Goal: Transaction & Acquisition: Purchase product/service

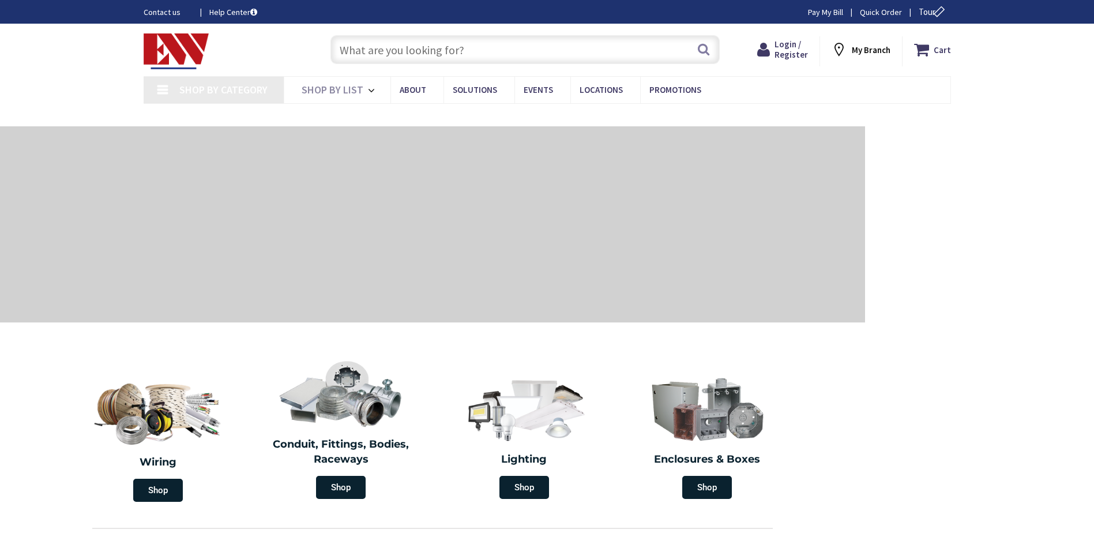
click at [416, 54] on input "text" at bounding box center [524, 49] width 389 height 29
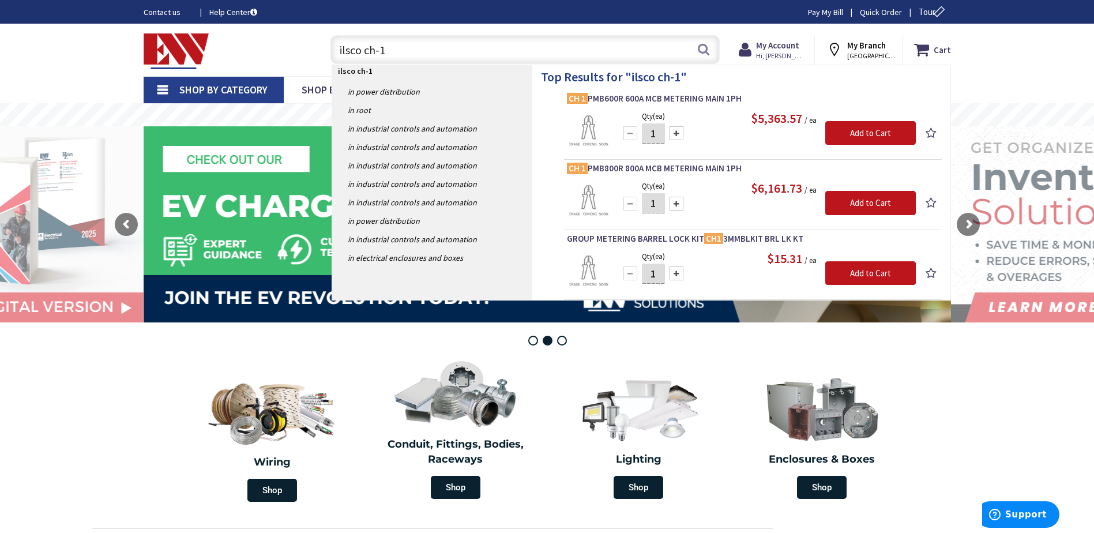
drag, startPoint x: 421, startPoint y: 58, endPoint x: 329, endPoint y: 55, distance: 92.9
click at [329, 55] on div "ilsco ch-1 ilsco ch-1 Search" at bounding box center [522, 49] width 395 height 37
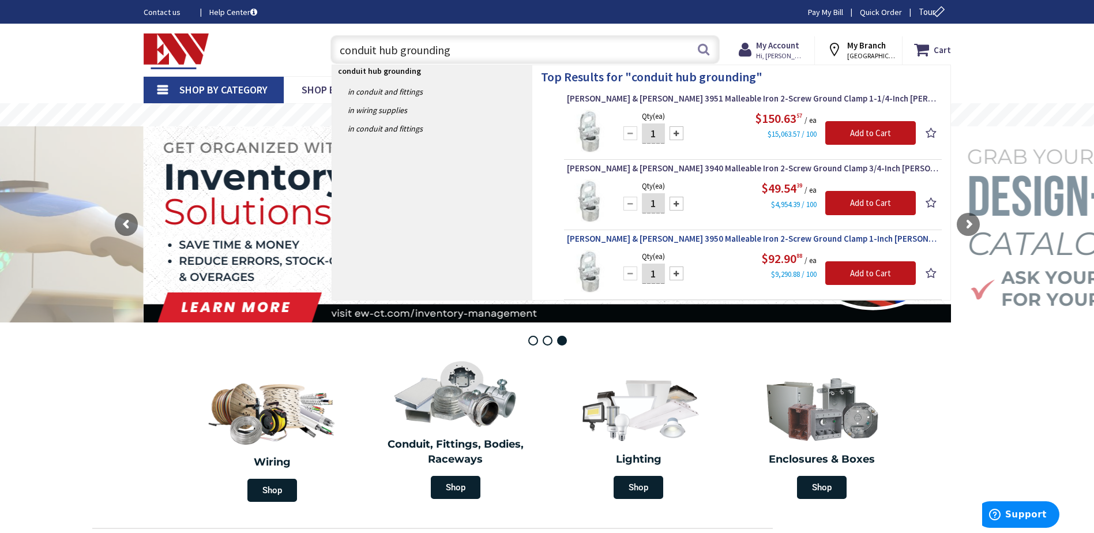
type input "conduit hub grounding"
click at [639, 238] on span "Thomas & Betts 3950 Malleable Iron 2-Screw Ground Clamp 1-Inch Blackburn®" at bounding box center [753, 239] width 372 height 12
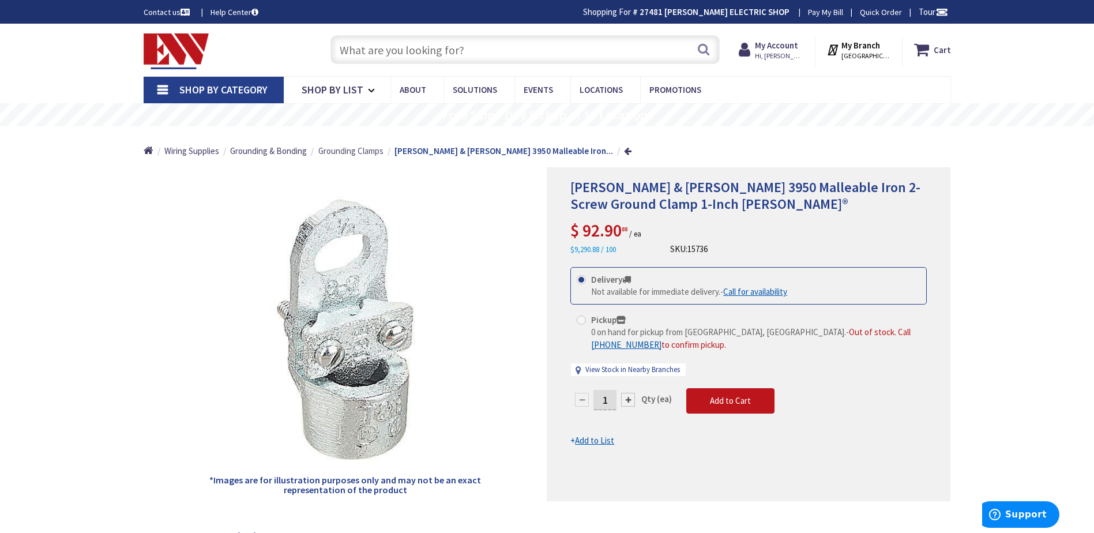
click at [357, 149] on span "Grounding Clamps" at bounding box center [350, 150] width 65 height 11
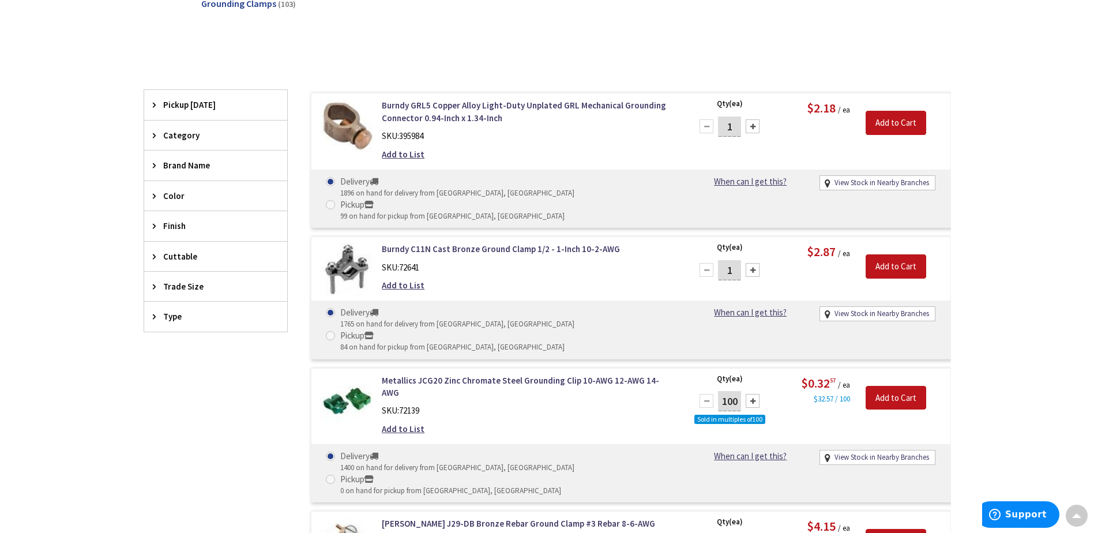
scroll to position [290, 0]
click at [191, 284] on span "Trade Size" at bounding box center [210, 286] width 94 height 12
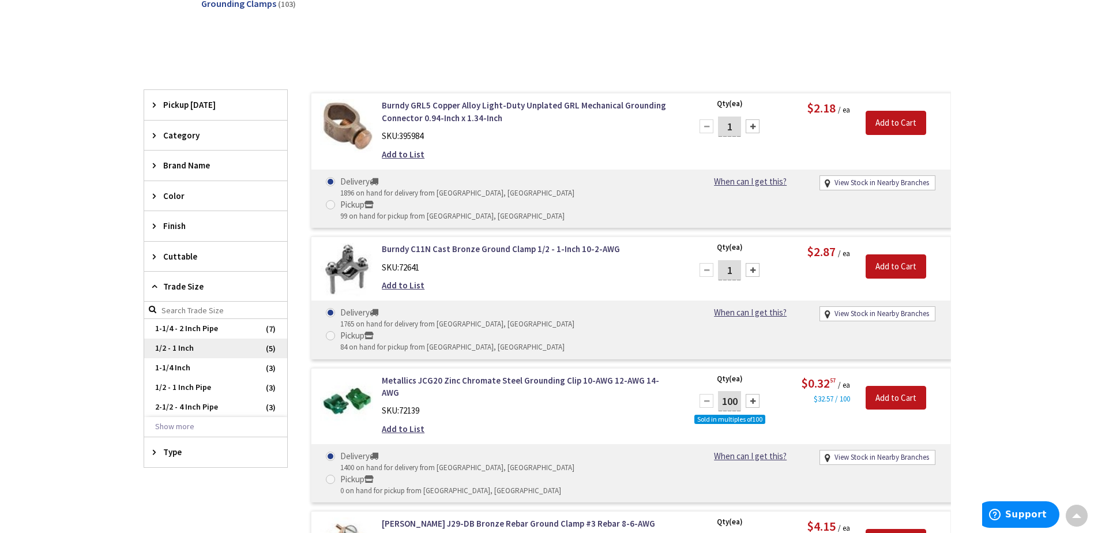
click at [180, 348] on span "1/2 - 1 Inch" at bounding box center [215, 348] width 143 height 20
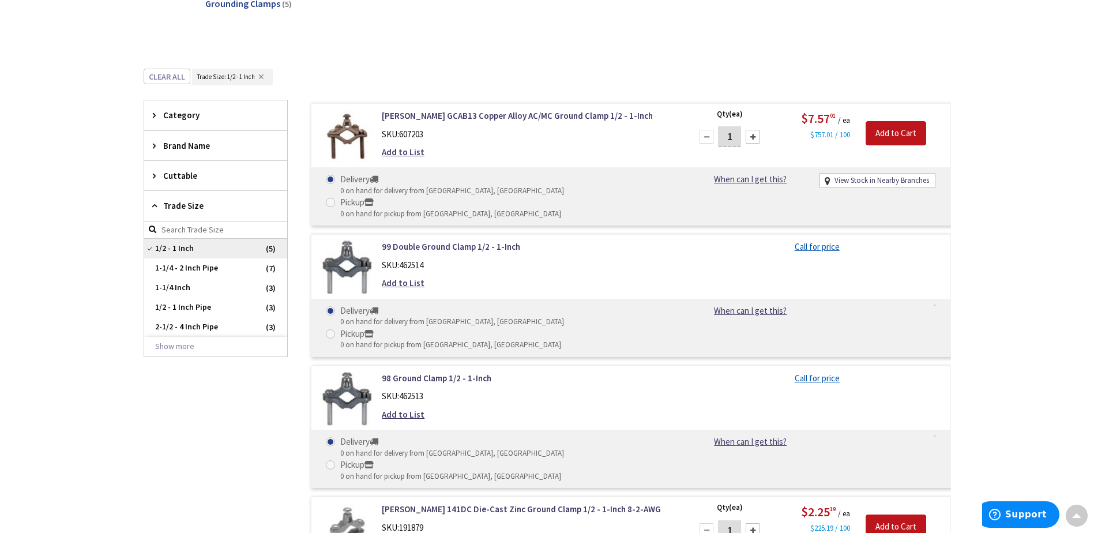
click at [152, 246] on span "1/2 - 1 Inch" at bounding box center [215, 249] width 143 height 20
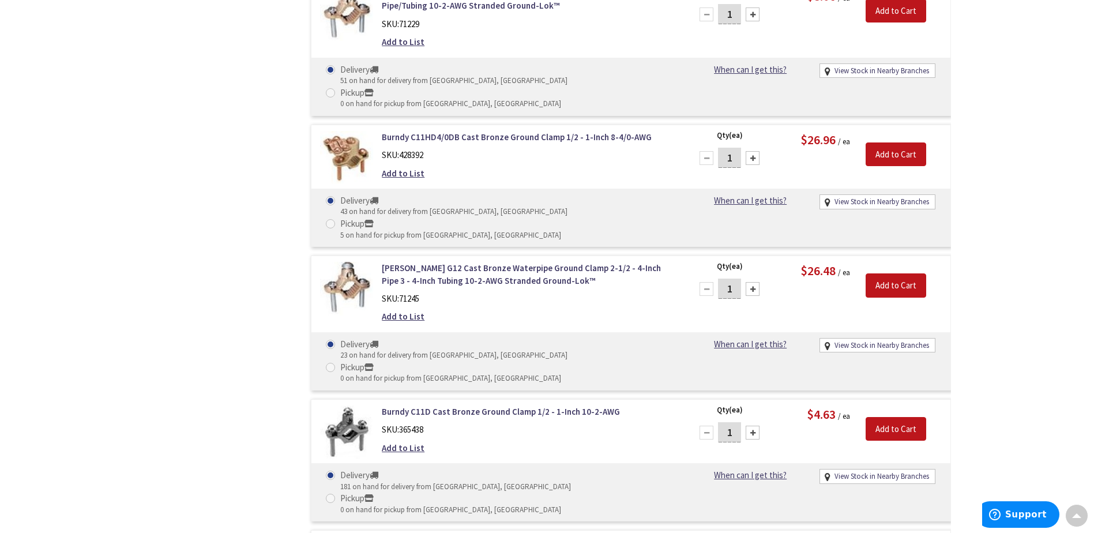
scroll to position [2500, 0]
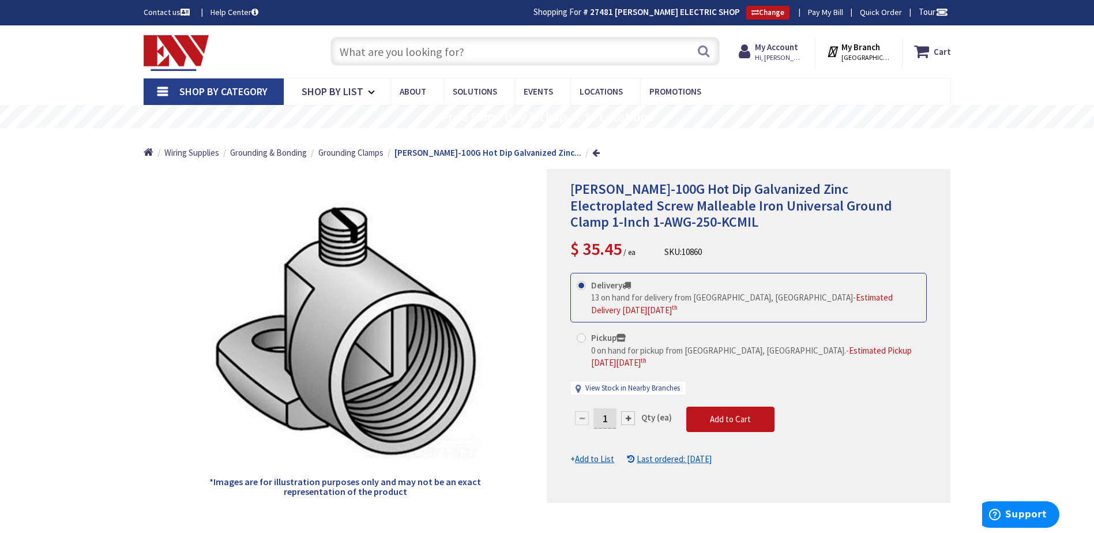
scroll to position [96, 0]
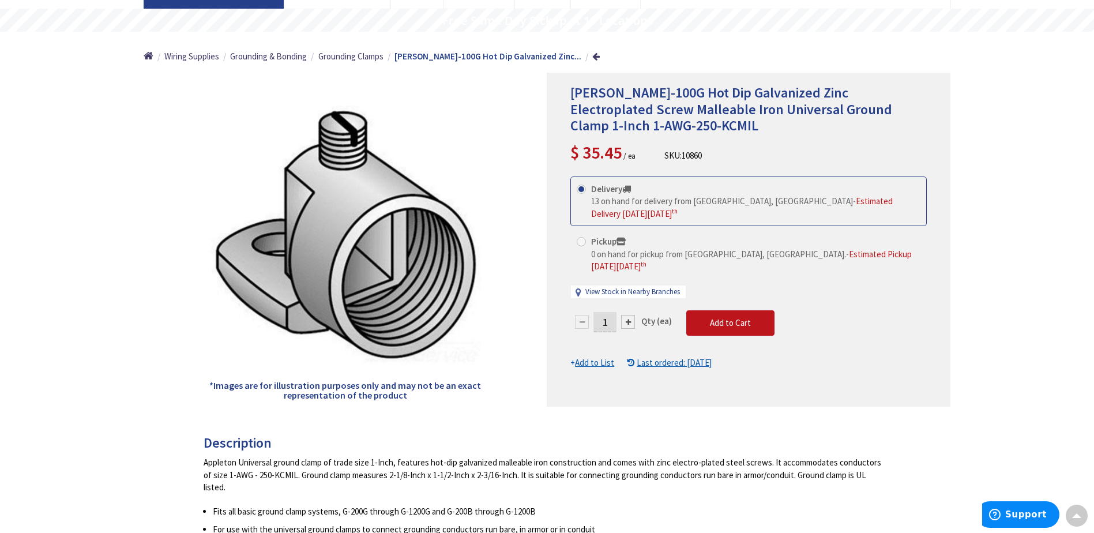
click at [627, 315] on div at bounding box center [628, 322] width 14 height 14
type input "4"
click at [713, 317] on span "Add to Cart" at bounding box center [730, 322] width 41 height 11
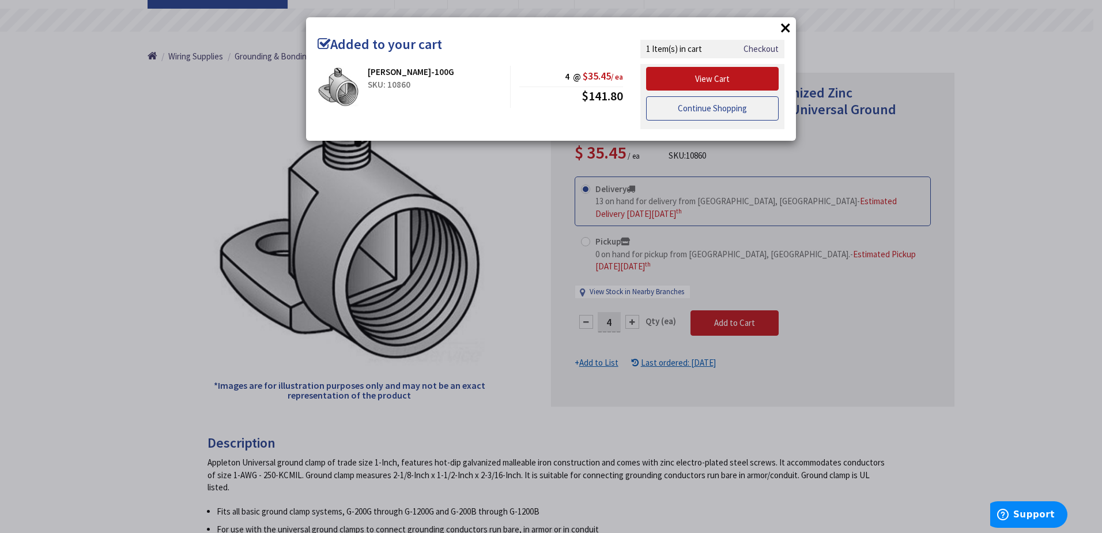
click at [706, 105] on link "Continue Shopping" at bounding box center [712, 108] width 133 height 24
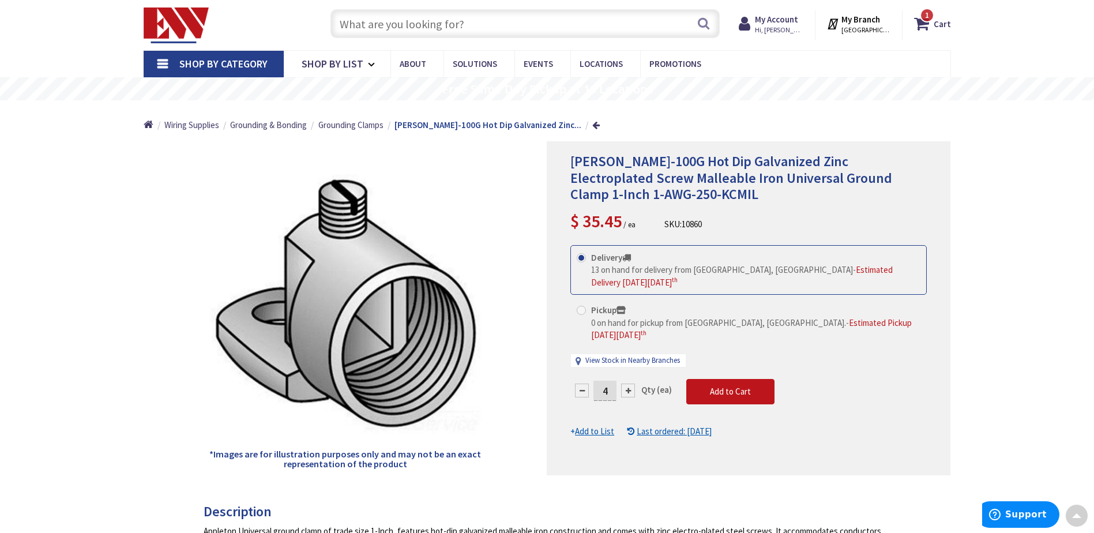
scroll to position [0, 0]
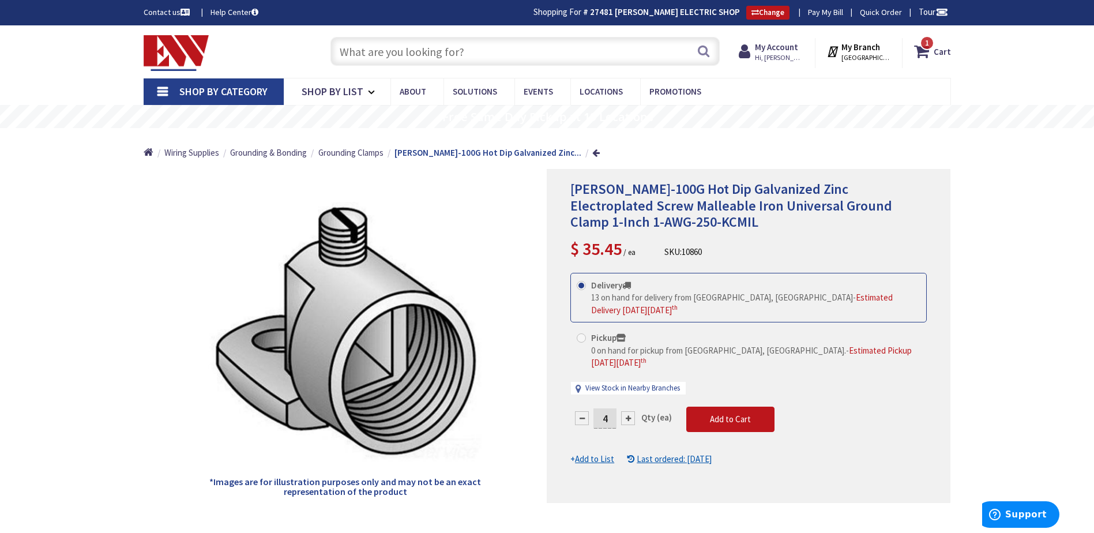
click at [423, 54] on input "text" at bounding box center [524, 51] width 389 height 29
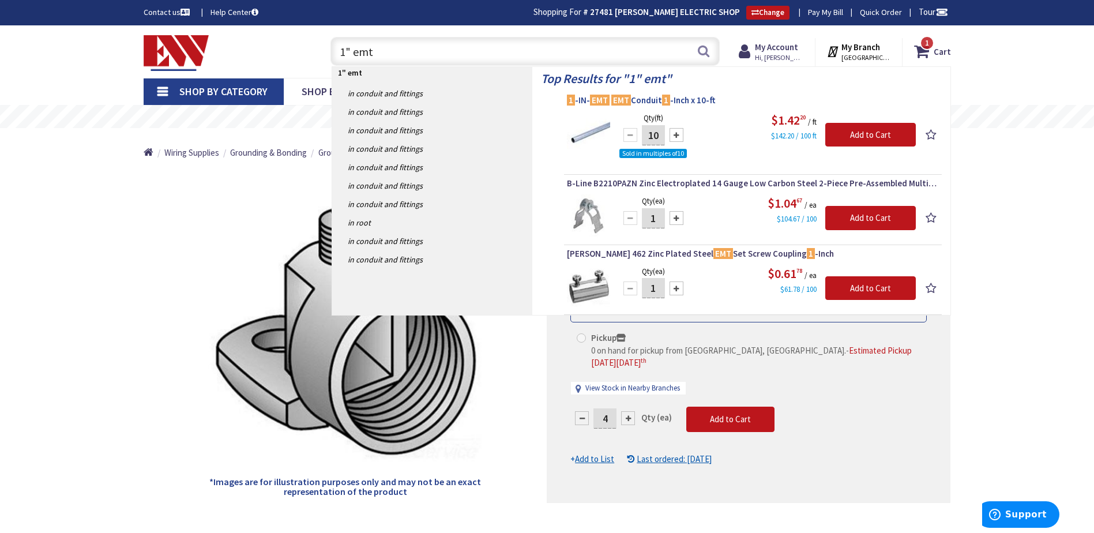
type input "1" emt"
click at [643, 100] on span "1 -IN- EMT EMT Conduit 1 -Inch x 10-ft" at bounding box center [753, 101] width 372 height 12
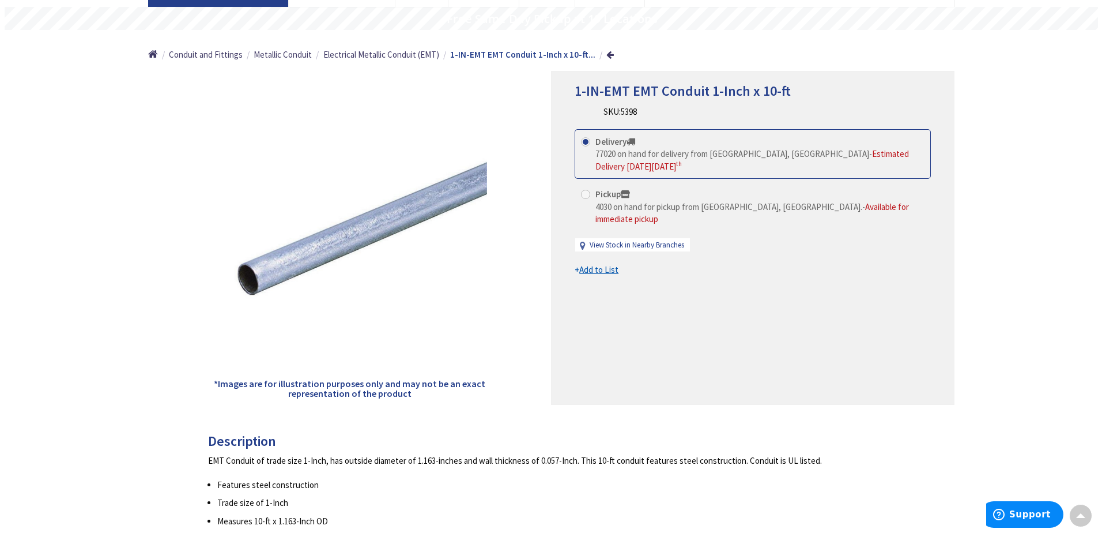
scroll to position [194, 0]
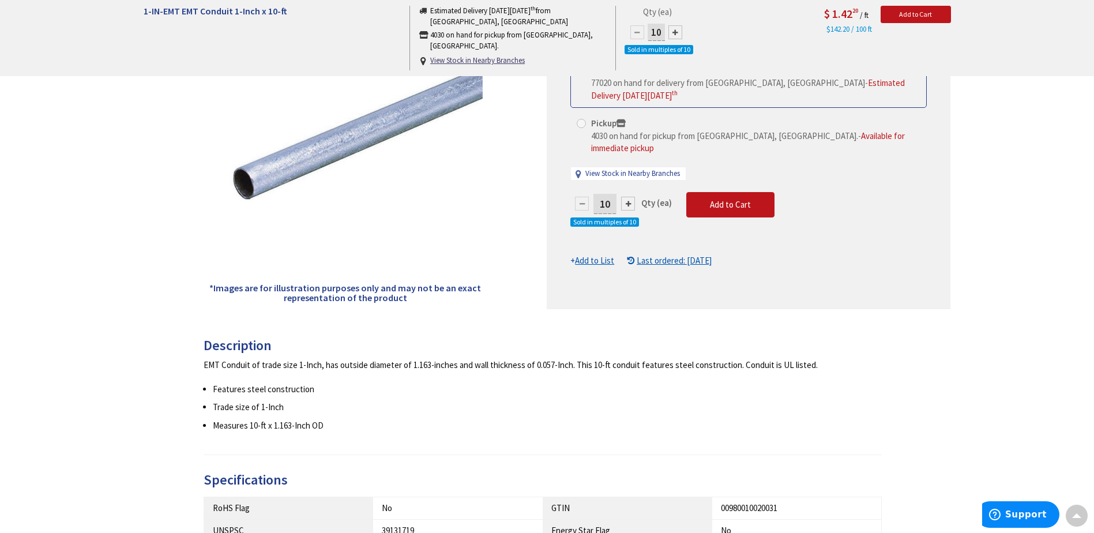
click at [626, 197] on div at bounding box center [628, 204] width 14 height 14
type input "20"
click at [626, 192] on div at bounding box center [748, 142] width 402 height 333
click at [627, 197] on div at bounding box center [628, 204] width 14 height 14
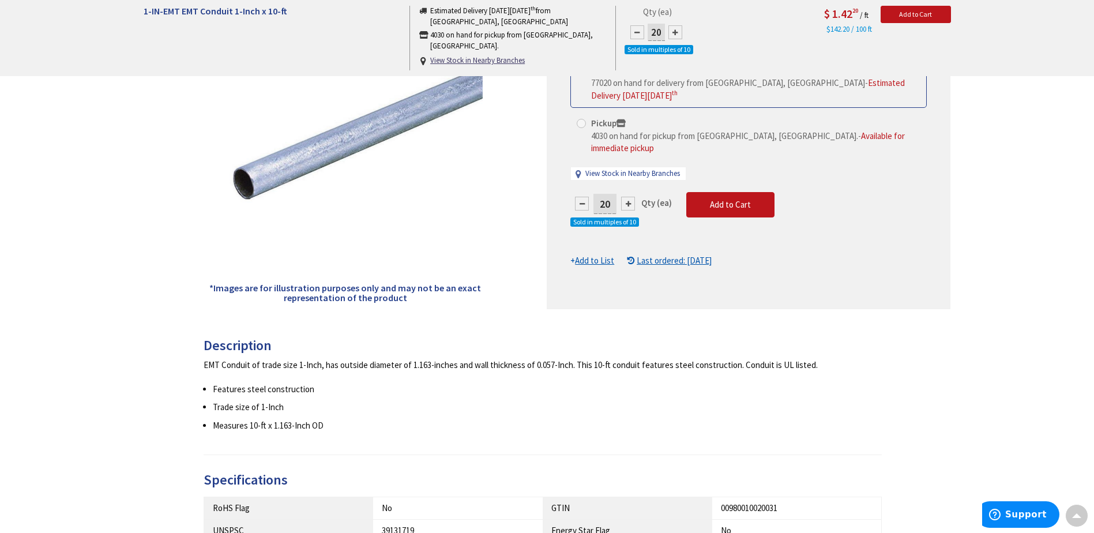
type input "30"
click at [627, 197] on div at bounding box center [628, 204] width 14 height 14
type input "40"
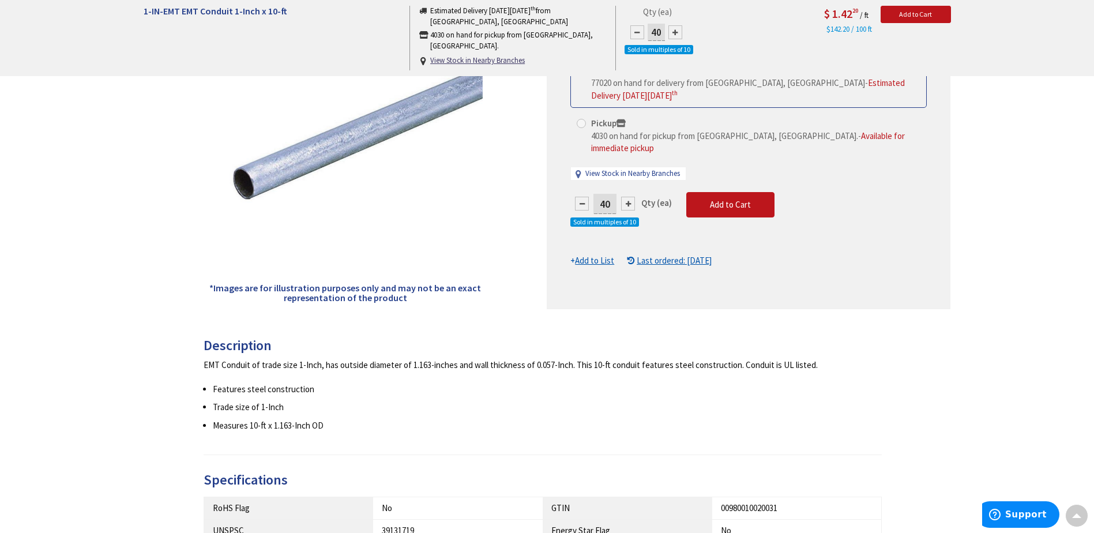
click at [627, 197] on div at bounding box center [628, 204] width 14 height 14
type input "50"
click at [627, 197] on div at bounding box center [628, 204] width 14 height 14
type input "60"
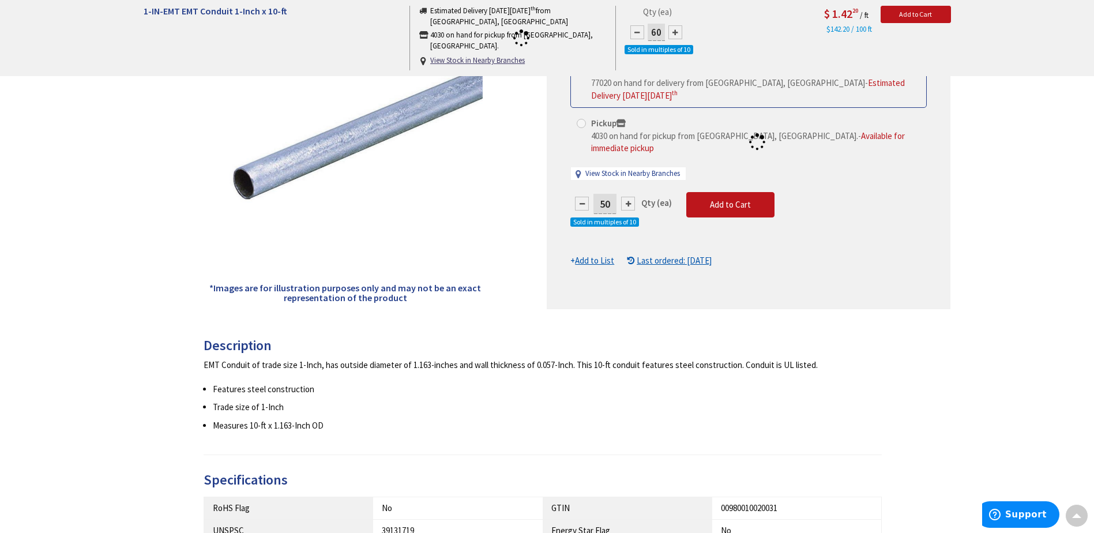
type input "60"
click at [627, 197] on div at bounding box center [628, 204] width 14 height 14
type input "70"
click at [627, 197] on div at bounding box center [628, 204] width 14 height 14
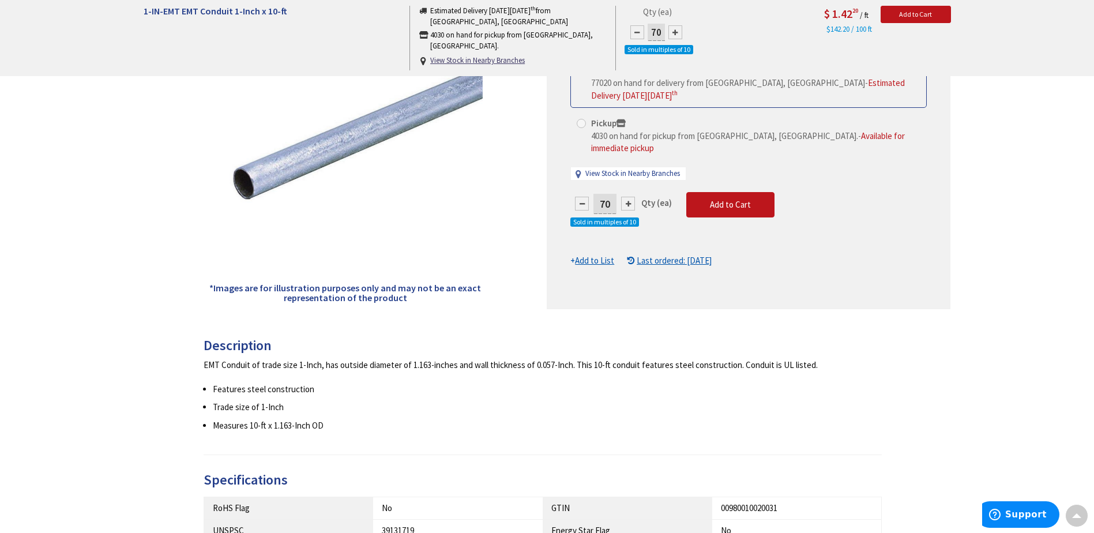
type input "80"
click at [627, 197] on div at bounding box center [628, 204] width 14 height 14
type input "90"
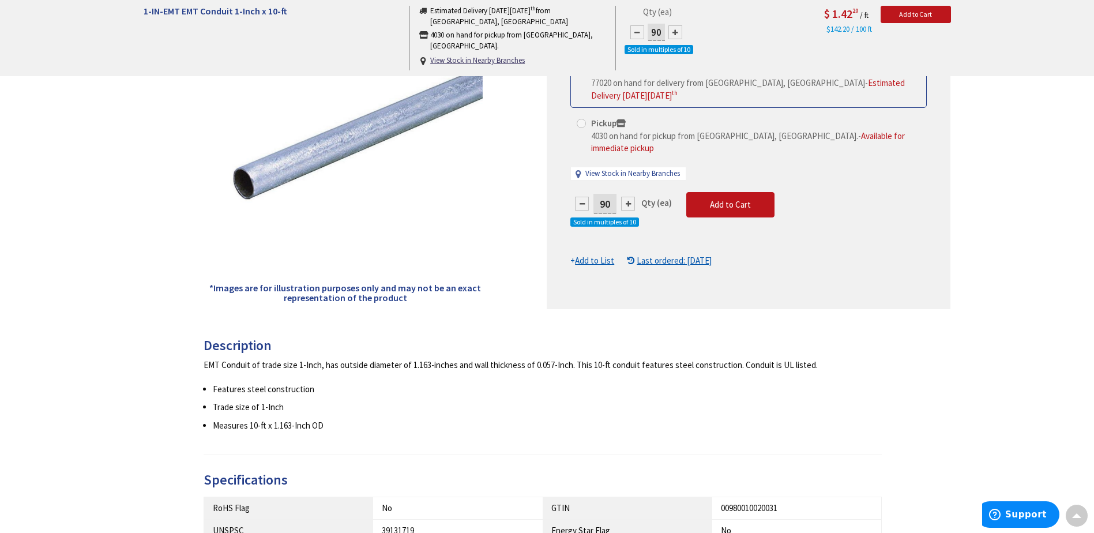
click at [627, 197] on div at bounding box center [628, 204] width 14 height 14
type input "100"
click at [736, 199] on span "Add to Cart" at bounding box center [730, 204] width 41 height 11
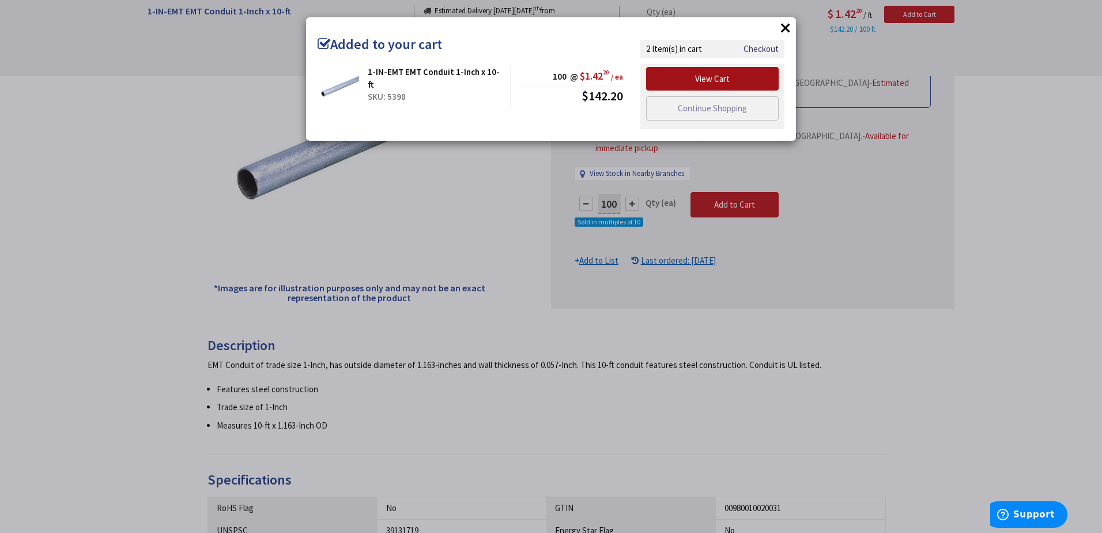
click at [726, 80] on link "View Cart" at bounding box center [712, 79] width 133 height 24
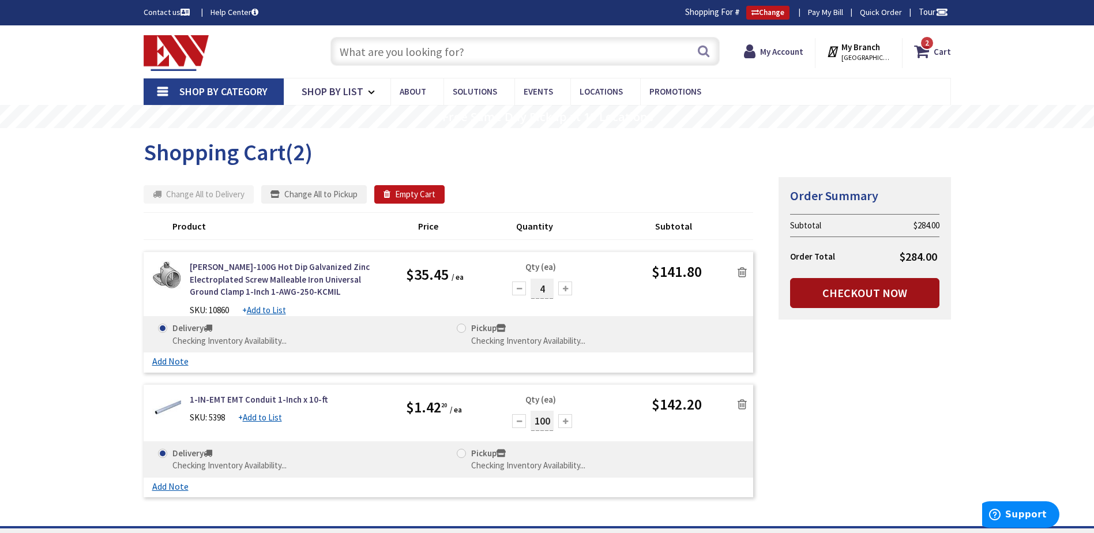
click at [850, 296] on link "Checkout Now" at bounding box center [864, 293] width 149 height 30
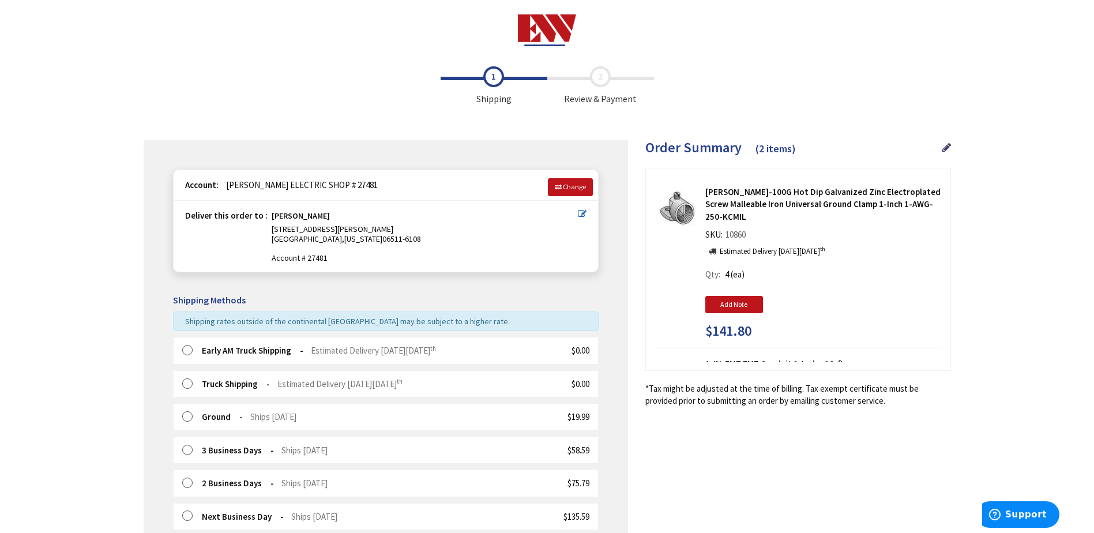
click at [191, 348] on label at bounding box center [191, 351] width 18 height 12
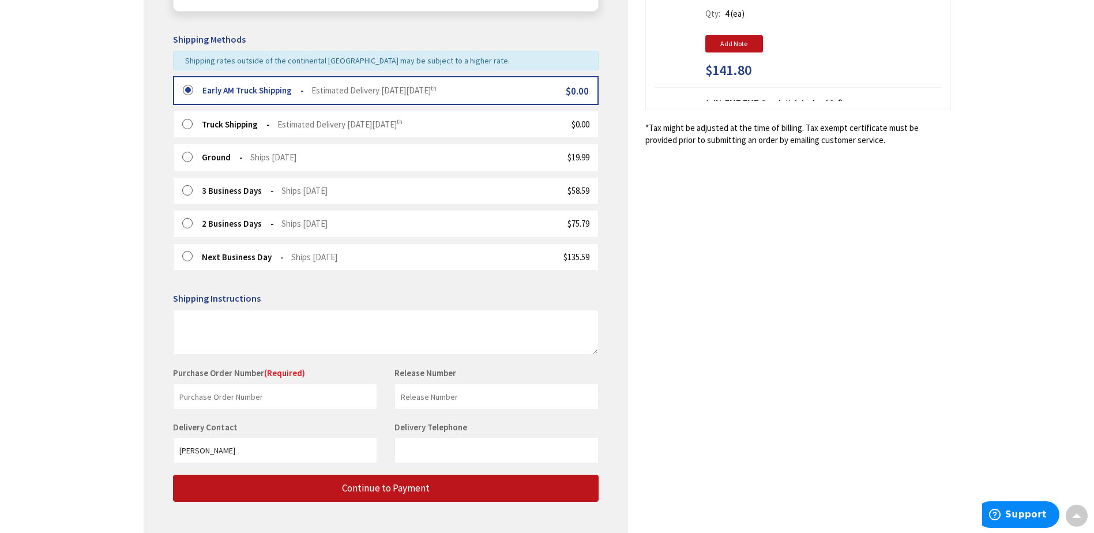
scroll to position [288, 0]
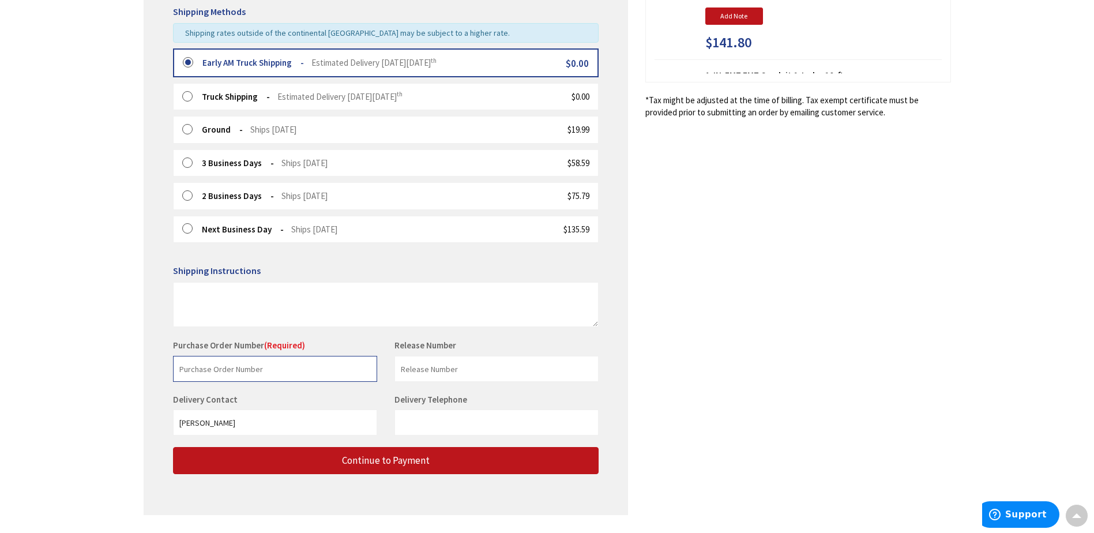
click at [252, 367] on input "text" at bounding box center [275, 369] width 204 height 26
type input "Becton 514"
click at [417, 373] on input "text" at bounding box center [496, 369] width 204 height 26
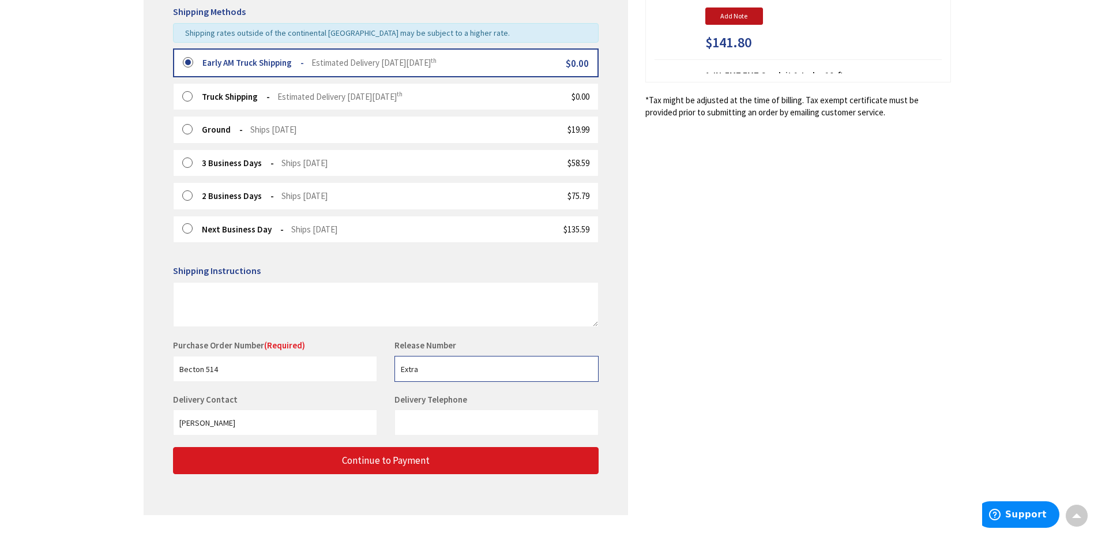
type input "Extra"
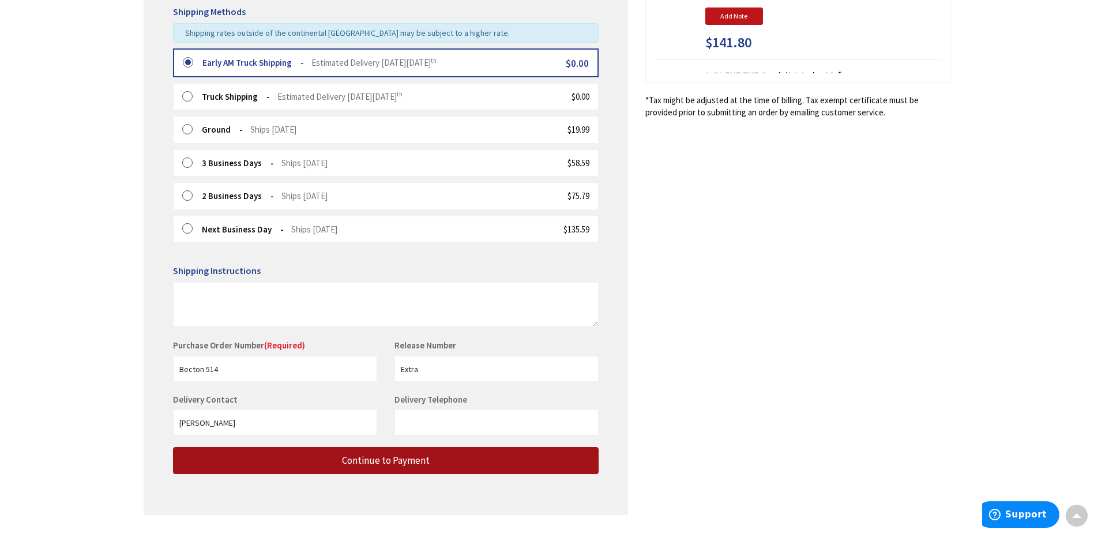
click at [420, 468] on button "Continue to Payment" at bounding box center [385, 460] width 425 height 27
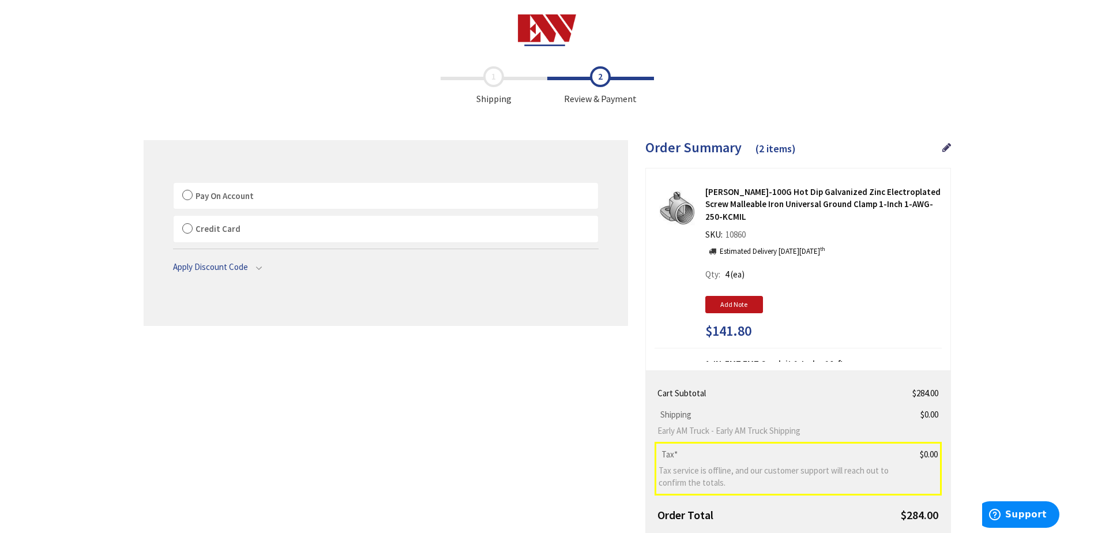
click at [189, 197] on label "Pay On Account" at bounding box center [386, 196] width 424 height 27
click at [189, 195] on label "Pay On Account" at bounding box center [386, 196] width 424 height 27
click at [174, 185] on input "Pay On Account" at bounding box center [174, 185] width 0 height 0
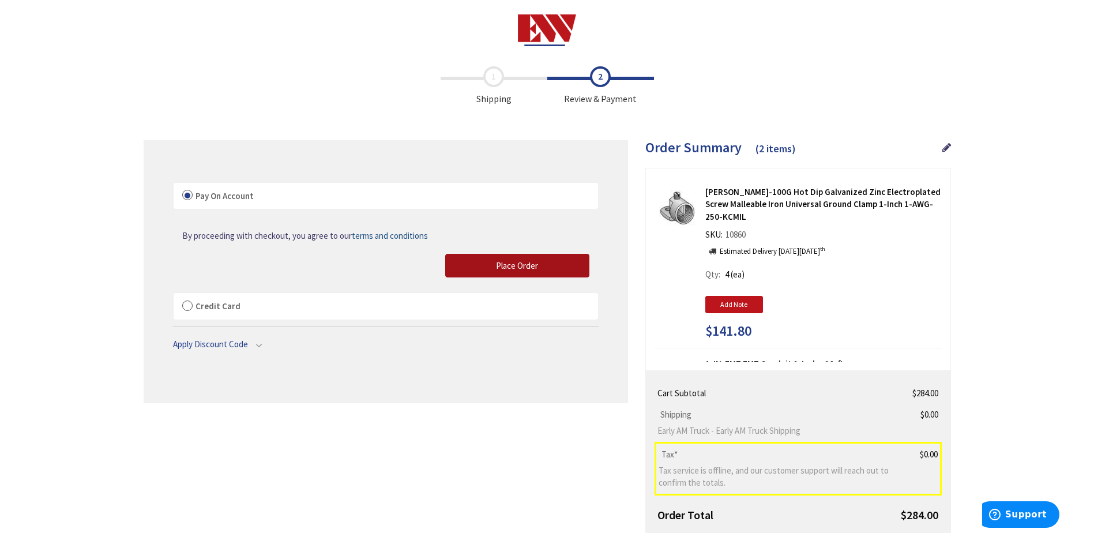
click at [543, 264] on button "Place Order" at bounding box center [517, 266] width 144 height 24
